Goal: Transaction & Acquisition: Purchase product/service

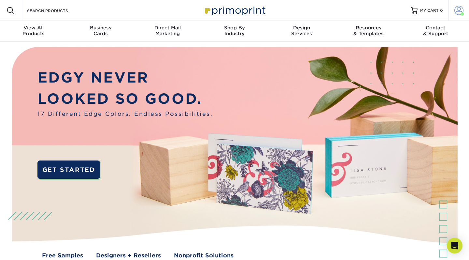
click at [459, 13] on span at bounding box center [458, 10] width 9 height 9
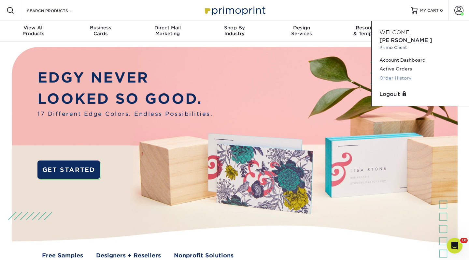
click at [398, 74] on link "Order History" at bounding box center [420, 78] width 82 height 9
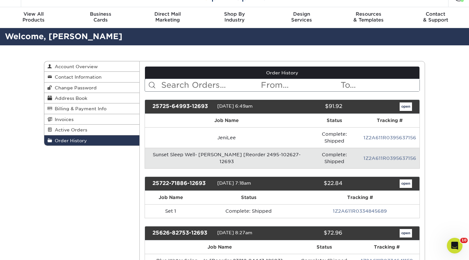
scroll to position [18, 0]
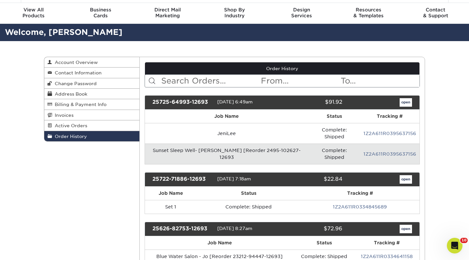
click at [200, 79] on input "text" at bounding box center [211, 81] width 100 height 12
type input "southern veranda"
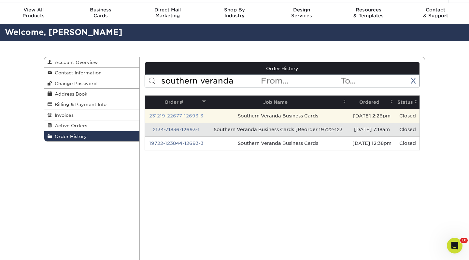
click at [179, 117] on link "231219-22677-12693-3" at bounding box center [176, 115] width 54 height 5
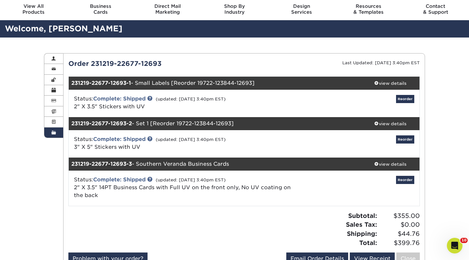
scroll to position [21, 0]
click at [404, 100] on link "Reorder" at bounding box center [405, 99] width 18 height 8
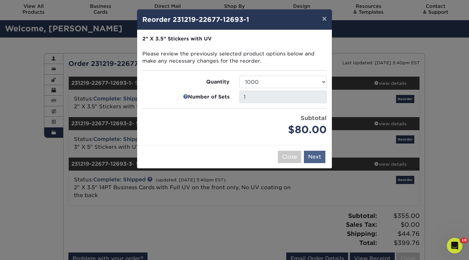
click at [316, 154] on button "Next" at bounding box center [314, 156] width 21 height 12
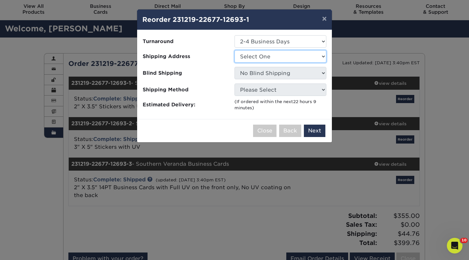
select select "112669"
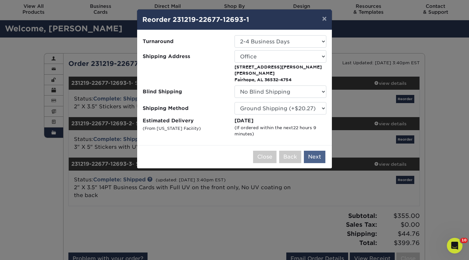
click at [315, 151] on button "Next" at bounding box center [314, 156] width 21 height 12
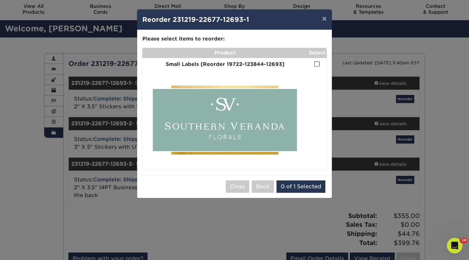
click at [317, 64] on span at bounding box center [317, 64] width 6 height 6
click at [0, 0] on input "checkbox" at bounding box center [0, 0] width 0 height 0
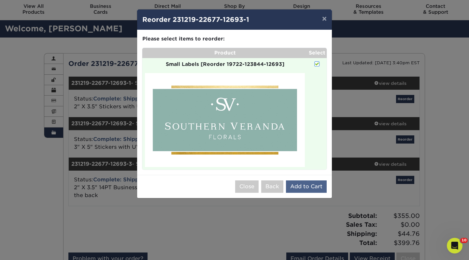
click at [305, 185] on button "Add to Cart" at bounding box center [306, 186] width 41 height 12
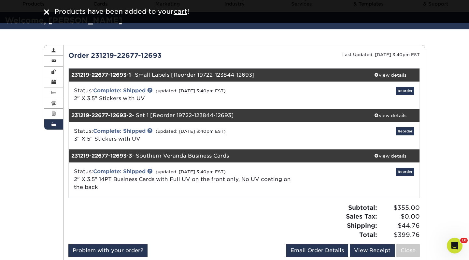
scroll to position [32, 0]
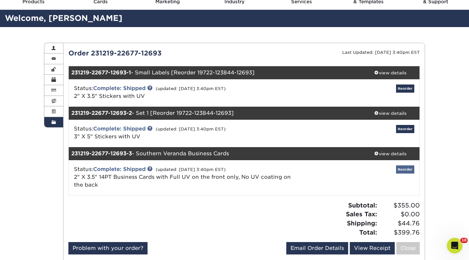
click at [406, 171] on link "Reorder" at bounding box center [405, 169] width 18 height 8
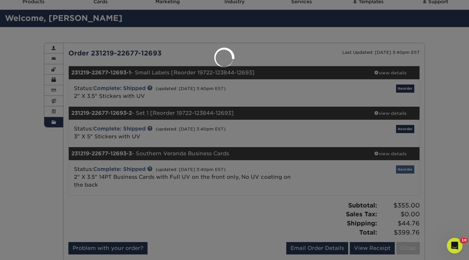
select select "112669"
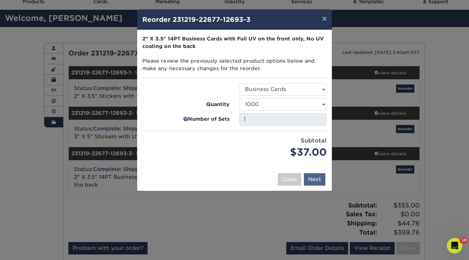
click at [315, 178] on button "Next" at bounding box center [314, 179] width 21 height 12
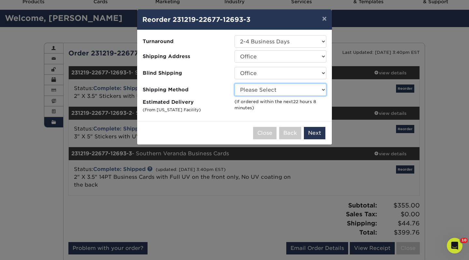
select select "03"
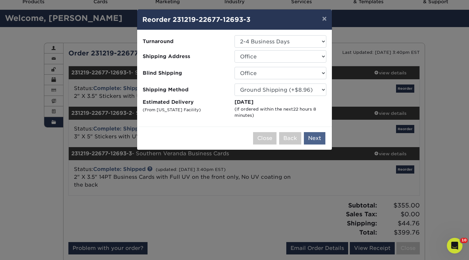
click at [318, 138] on button "Next" at bounding box center [314, 138] width 21 height 12
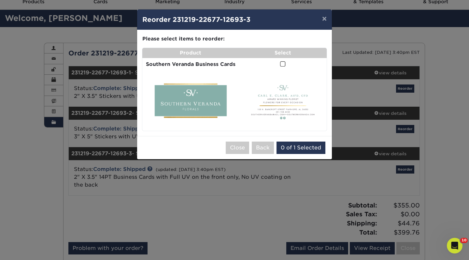
click at [280, 67] on span at bounding box center [283, 64] width 6 height 6
click at [0, 0] on input "checkbox" at bounding box center [0, 0] width 0 height 0
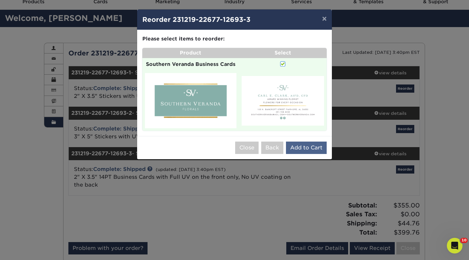
click at [304, 153] on button "Add to Cart" at bounding box center [306, 147] width 41 height 12
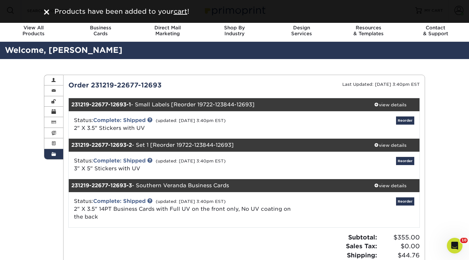
scroll to position [0, 0]
click at [46, 13] on img at bounding box center [46, 11] width 5 height 5
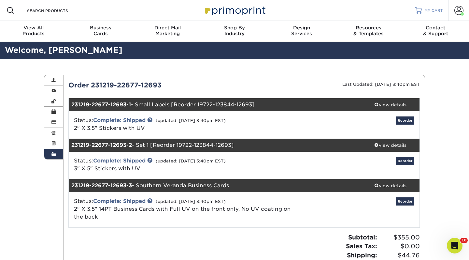
click at [435, 11] on span "MY CART" at bounding box center [433, 11] width 19 height 6
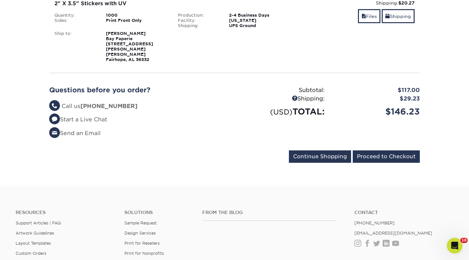
scroll to position [221, 0]
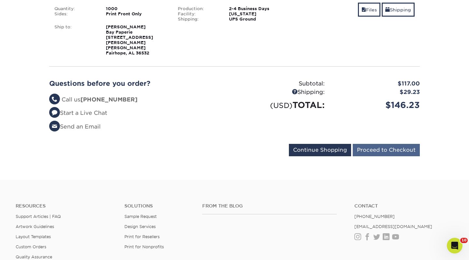
click at [376, 144] on input "Proceed to Checkout" at bounding box center [386, 150] width 67 height 12
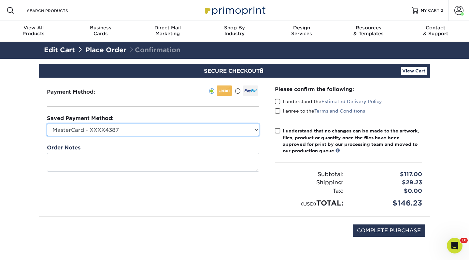
select select "74593"
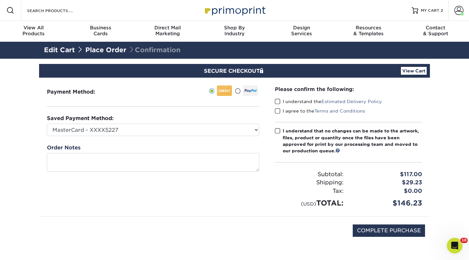
click at [240, 92] on span at bounding box center [238, 91] width 6 height 6
click at [0, 0] on input "radio" at bounding box center [0, 0] width 0 height 0
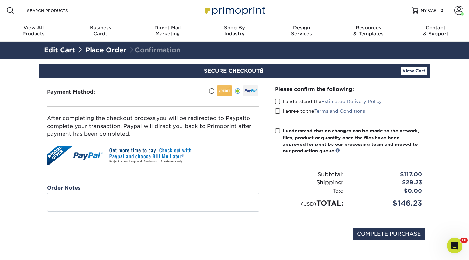
click at [277, 103] on span at bounding box center [278, 101] width 6 height 6
click at [0, 0] on input "I understand the Estimated Delivery Policy" at bounding box center [0, 0] width 0 height 0
click at [277, 116] on div "I agree to the Terms and Conditions" at bounding box center [348, 111] width 147 height 9
click at [277, 110] on span at bounding box center [278, 111] width 6 height 6
click at [0, 0] on input "I agree to the Terms and Conditions" at bounding box center [0, 0] width 0 height 0
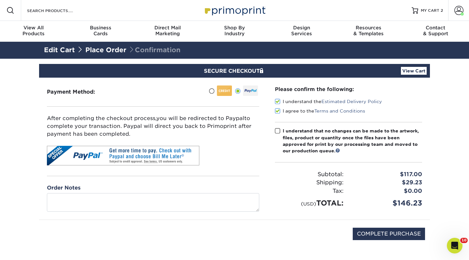
click at [277, 132] on span at bounding box center [278, 131] width 6 height 6
click at [0, 0] on input "I understand that no changes can be made to the artwork, files, product or quan…" at bounding box center [0, 0] width 0 height 0
click at [387, 236] on input "COMPLETE PURCHASE" at bounding box center [389, 233] width 72 height 12
type input "PROCESSING, PLEASE WAIT..."
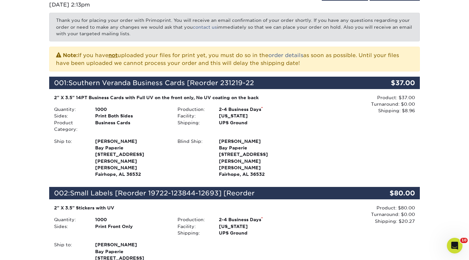
scroll to position [107, 0]
